Goal: Check status

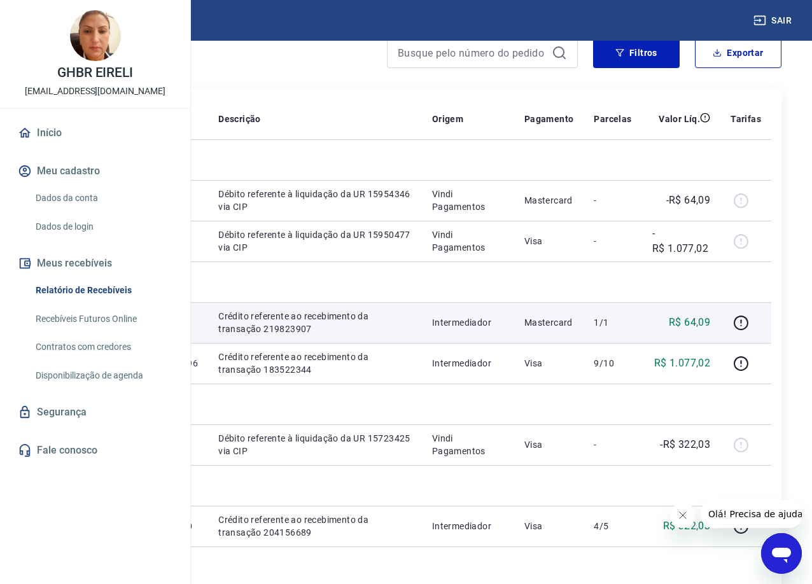
scroll to position [127, 0]
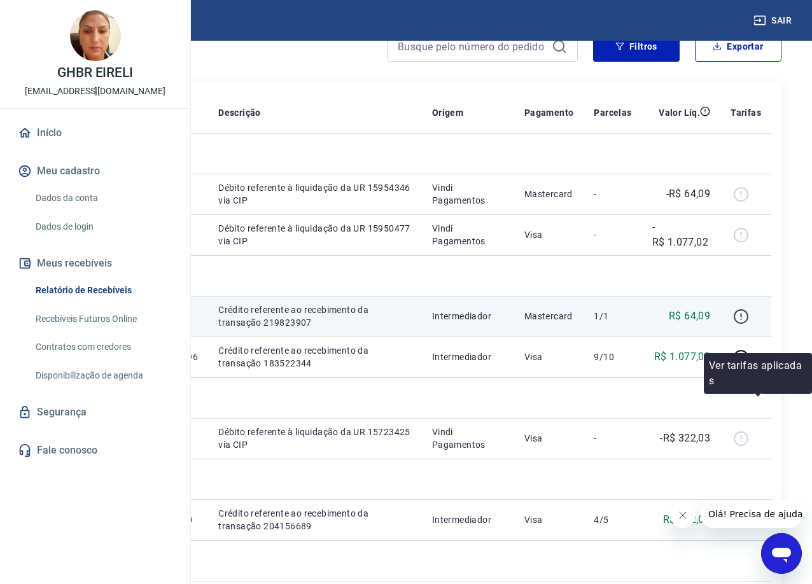
click at [741, 317] on icon "button" at bounding box center [740, 315] width 1 height 4
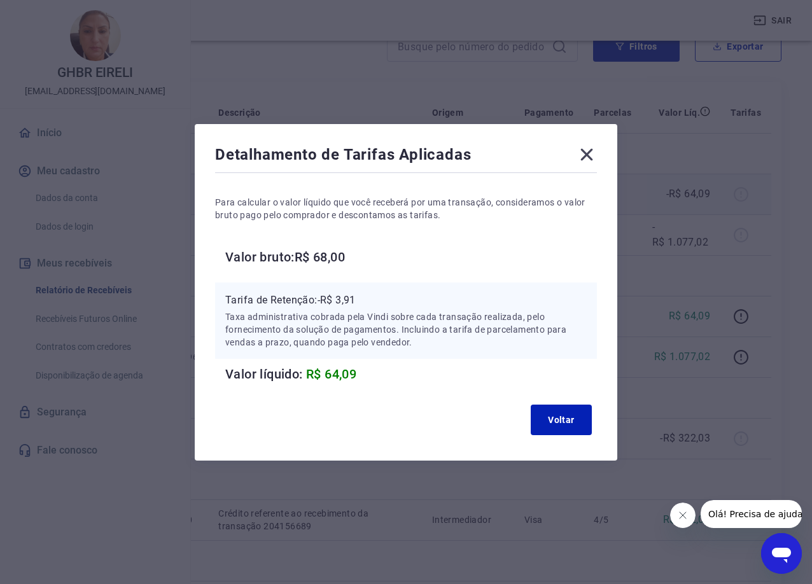
drag, startPoint x: 592, startPoint y: 148, endPoint x: 618, endPoint y: 188, distance: 47.8
click at [592, 149] on icon at bounding box center [587, 154] width 20 height 20
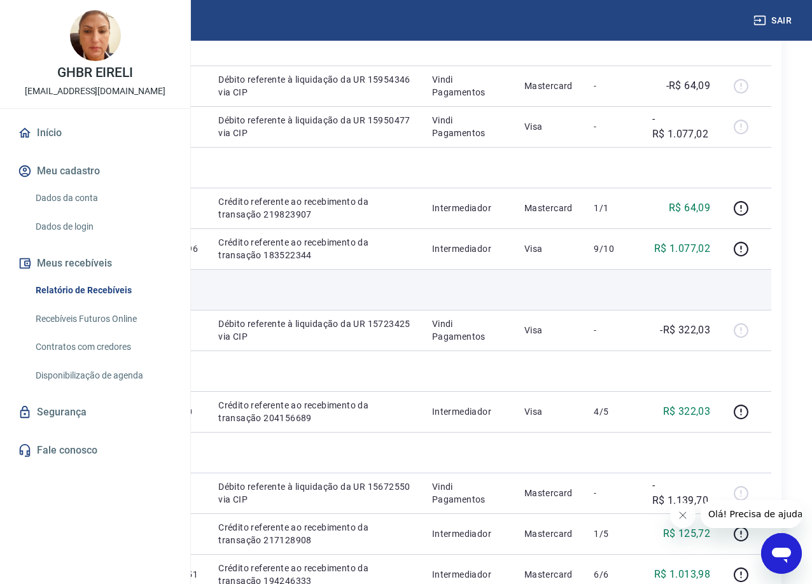
scroll to position [255, 0]
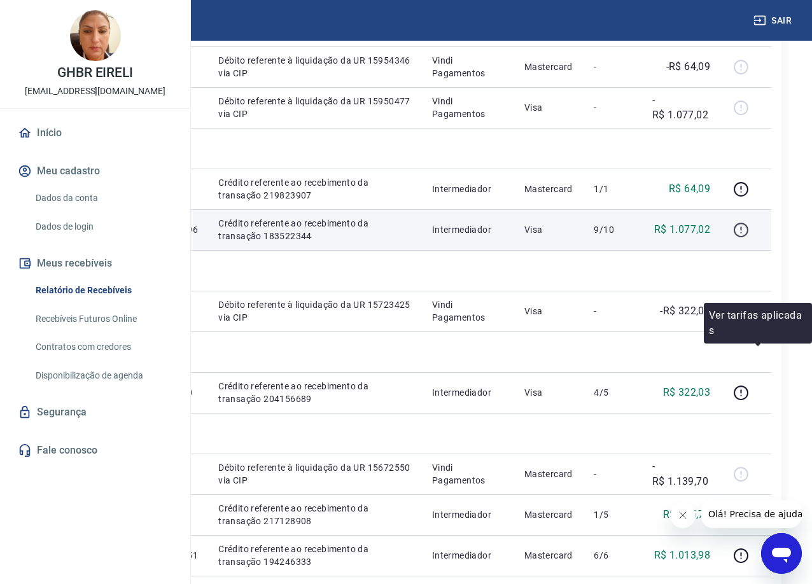
click at [749, 238] on icon "button" at bounding box center [741, 230] width 16 height 16
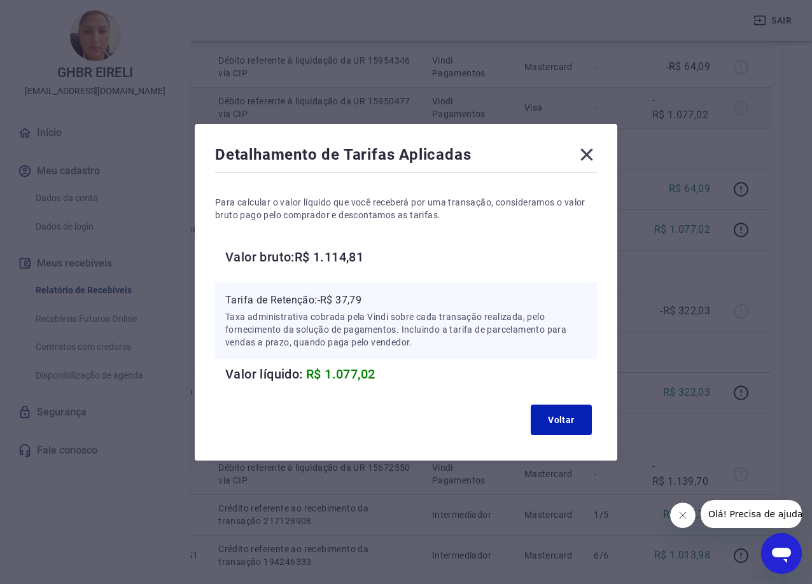
drag, startPoint x: 592, startPoint y: 148, endPoint x: 605, endPoint y: 181, distance: 35.2
click at [592, 147] on icon at bounding box center [587, 154] width 20 height 20
